Goal: Obtain resource: Download file/media

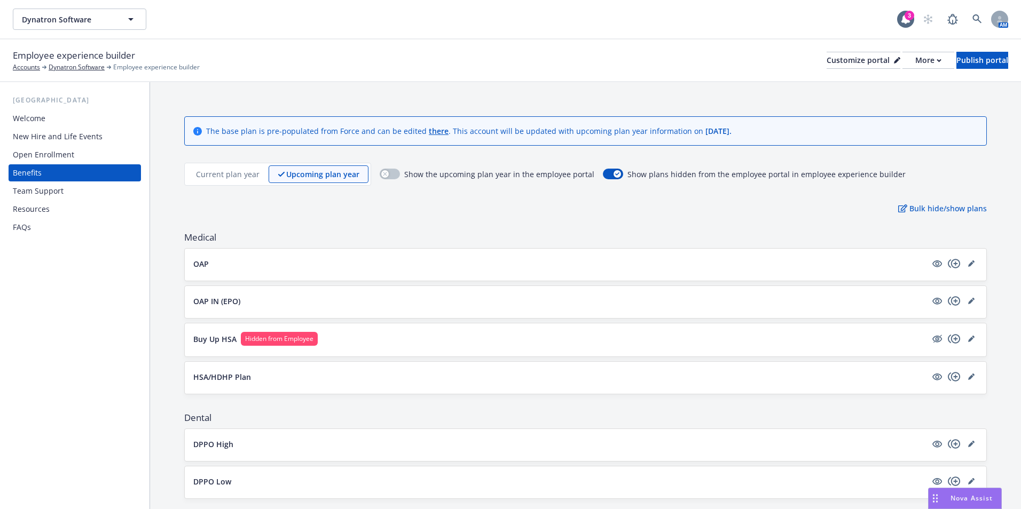
click at [997, 504] on div "Nova Assist" at bounding box center [964, 498] width 73 height 20
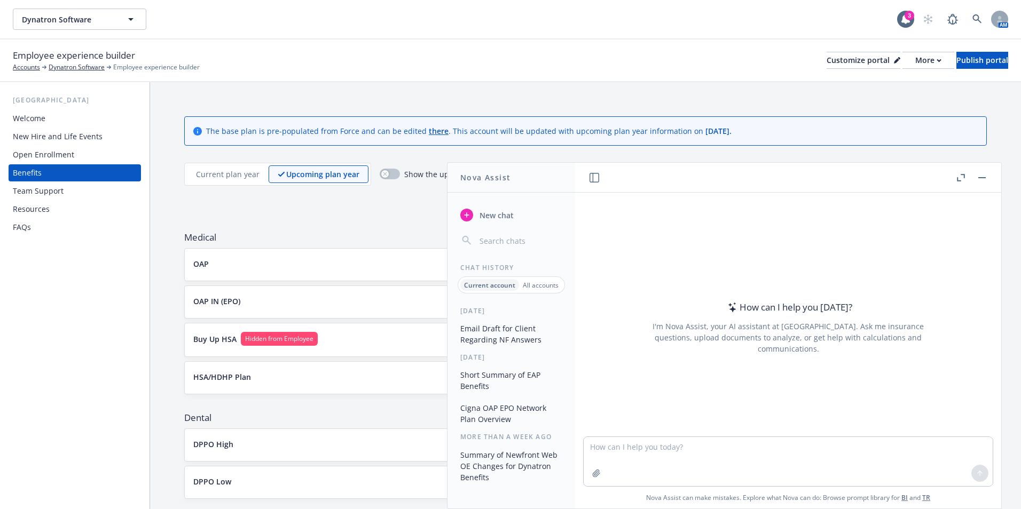
click at [928, 488] on button "Nova Assist" at bounding box center [965, 498] width 74 height 21
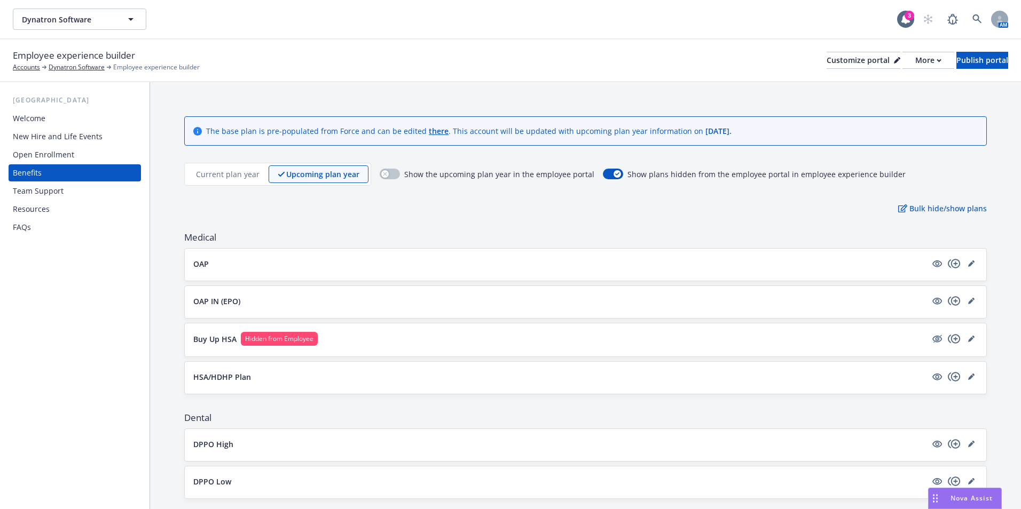
click at [953, 498] on span "Nova Assist" at bounding box center [971, 498] width 42 height 9
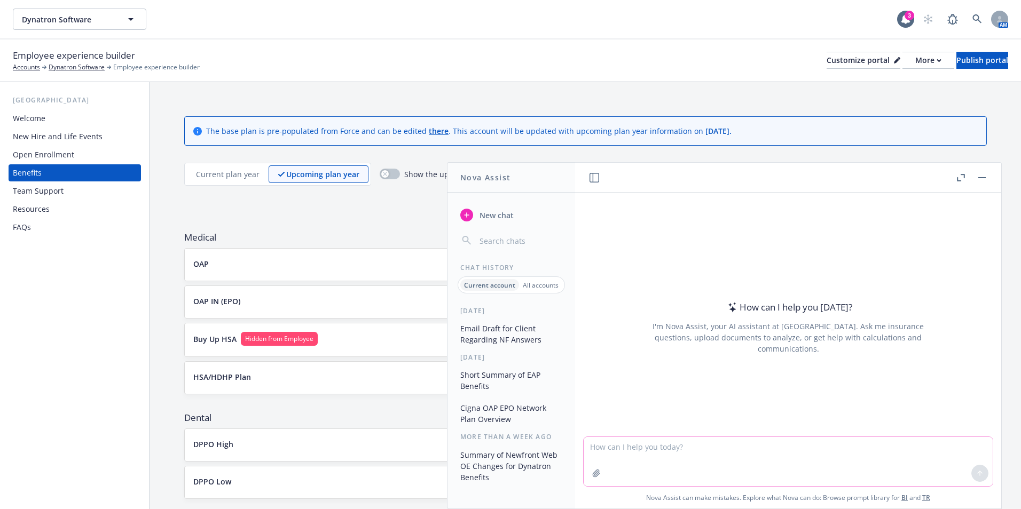
click at [835, 463] on textarea at bounding box center [787, 461] width 409 height 49
type textarea "make this into one bullet point"
paste textarea
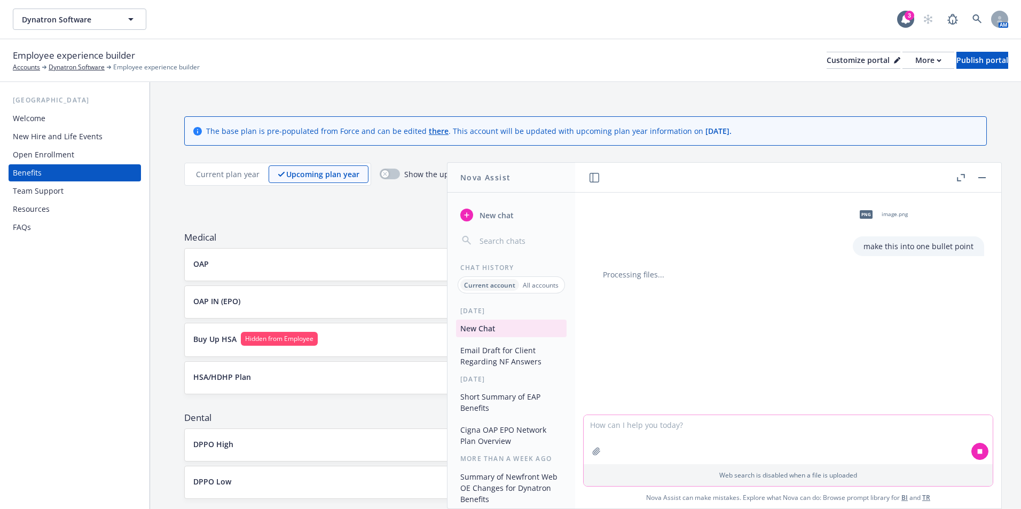
click at [679, 444] on textarea at bounding box center [787, 439] width 409 height 49
paste textarea "m"
type textarea "make this into two bullets"
click at [559, 59] on div "Employee experience builder Accounts Dynatron Software Employee experience buil…" at bounding box center [510, 60] width 995 height 23
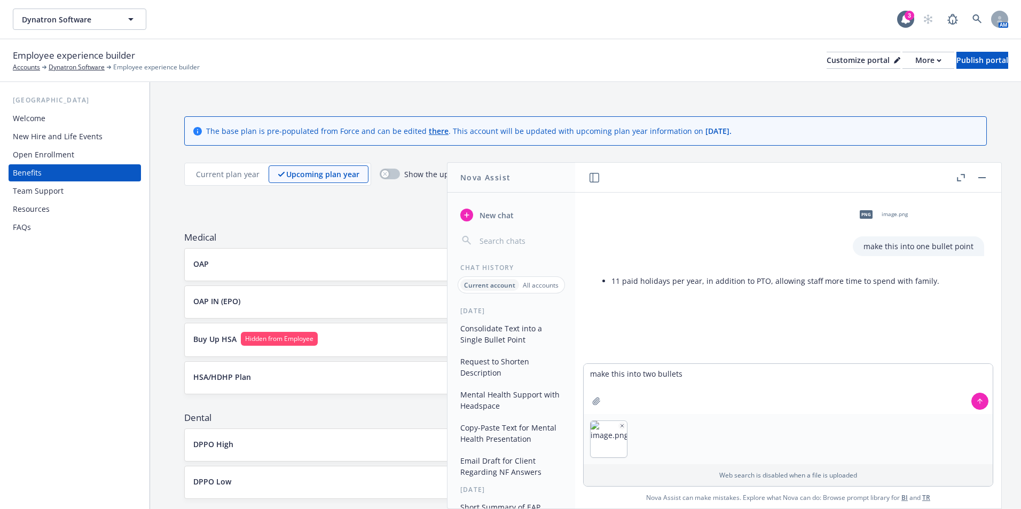
click at [867, 214] on span "png" at bounding box center [865, 214] width 13 height 8
